Goal: Task Accomplishment & Management: Manage account settings

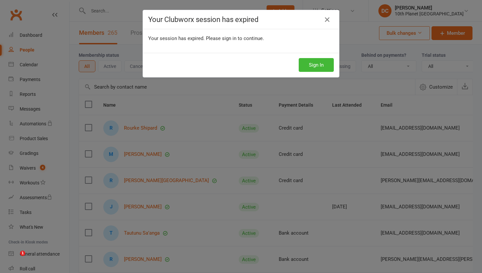
select select "100"
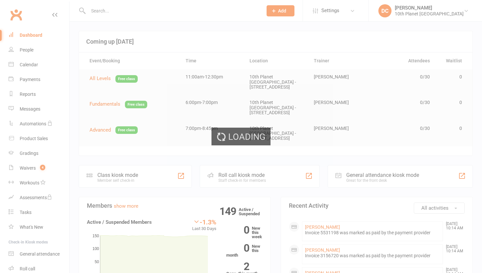
select select "100"
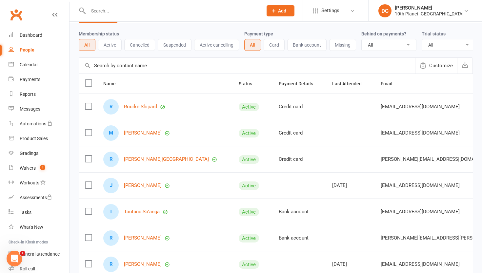
scroll to position [22, 0]
